Goal: Task Accomplishment & Management: Use online tool/utility

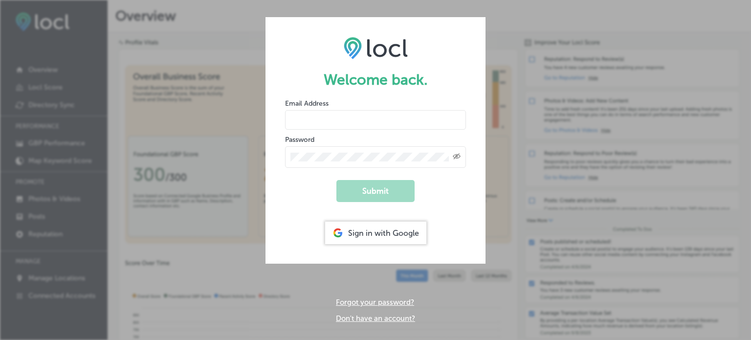
type input "[PERSON_NAME][EMAIL_ADDRESS][DOMAIN_NAME]"
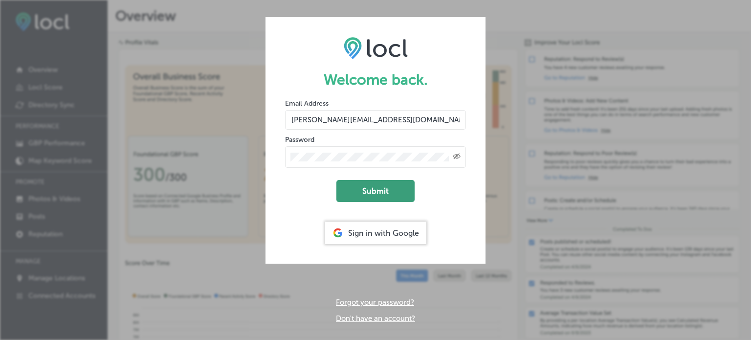
click at [379, 191] on button "Submit" at bounding box center [375, 191] width 78 height 22
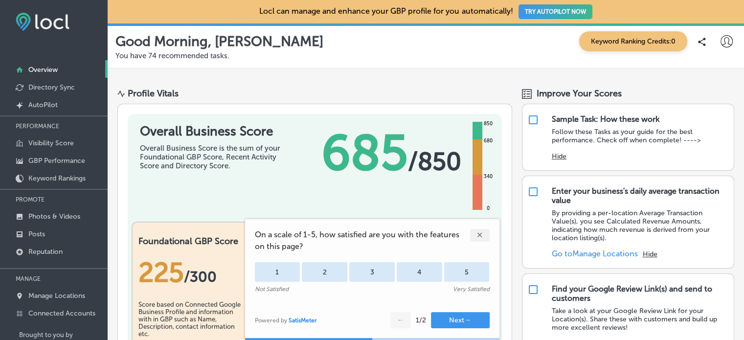
click at [481, 234] on div "✕" at bounding box center [480, 235] width 20 height 13
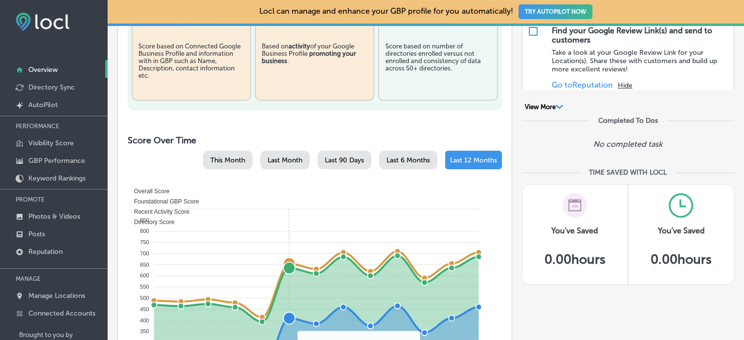
scroll to position [245, 0]
